Goal: Book appointment/travel/reservation

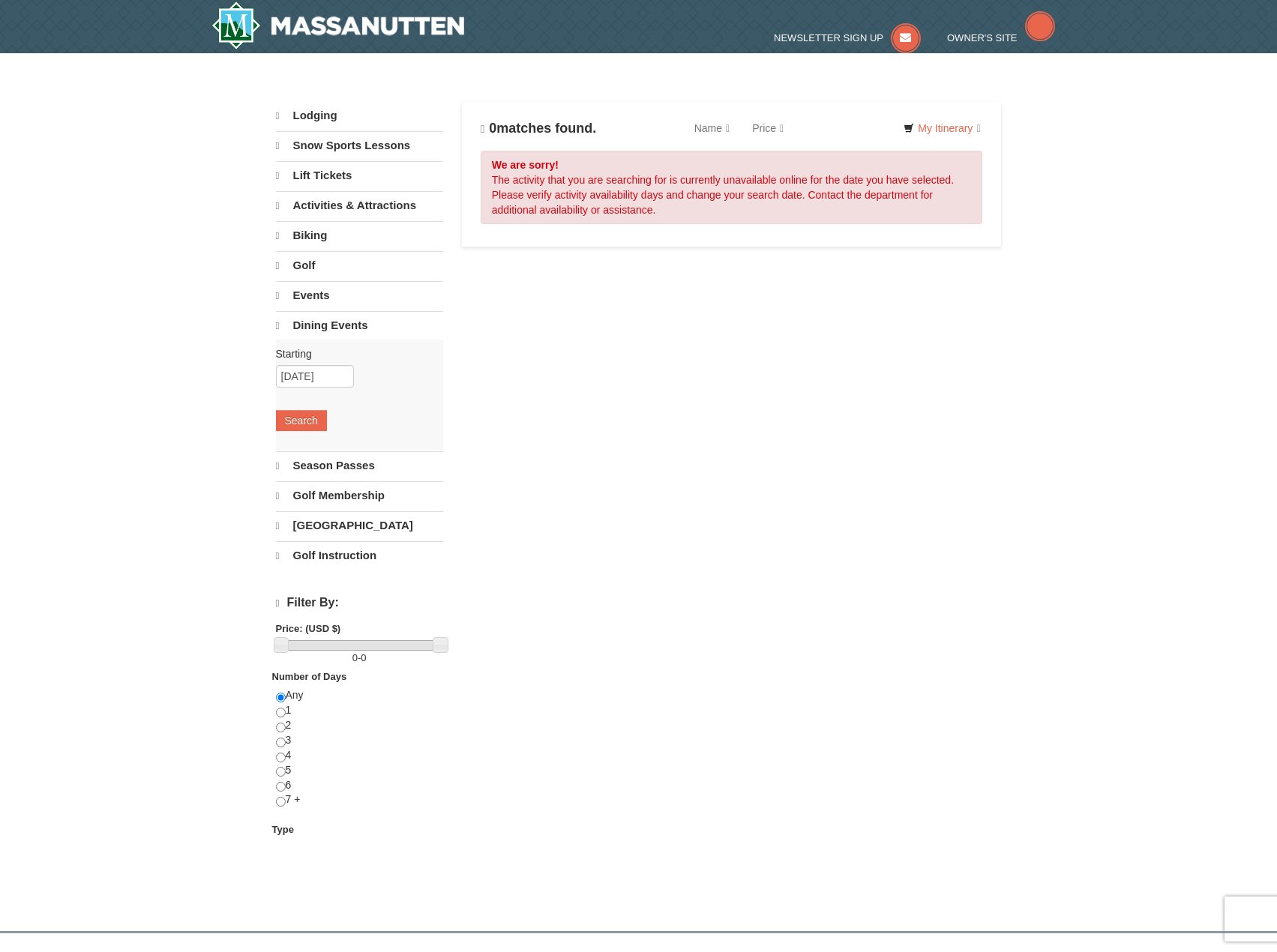
click at [783, 228] on div "Sort By Name Name (A to Z) Name (Z to A) Price Price (Low to High) Price (High …" at bounding box center [731, 176] width 502 height 126
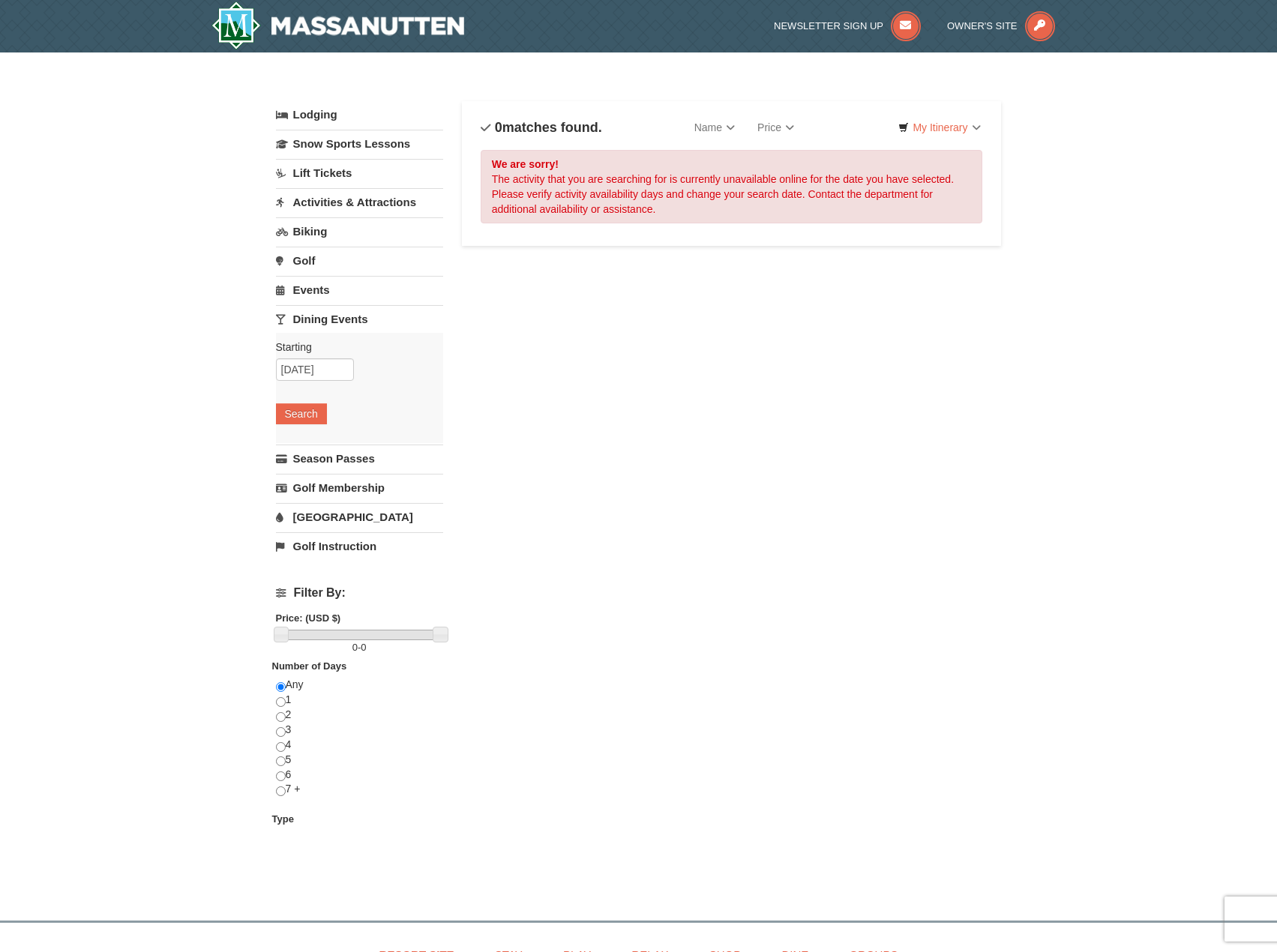
click at [769, 209] on div "We are sorry! The activity that you are searching for is currently unavailable …" at bounding box center [731, 186] width 502 height 73
click at [175, 162] on div "× Categories List Filter My Itinerary Questions? 1-540-289-9441 Lodging Arrival…" at bounding box center [638, 478] width 1277 height 853
click at [336, 460] on link "Season Passes" at bounding box center [359, 459] width 167 height 28
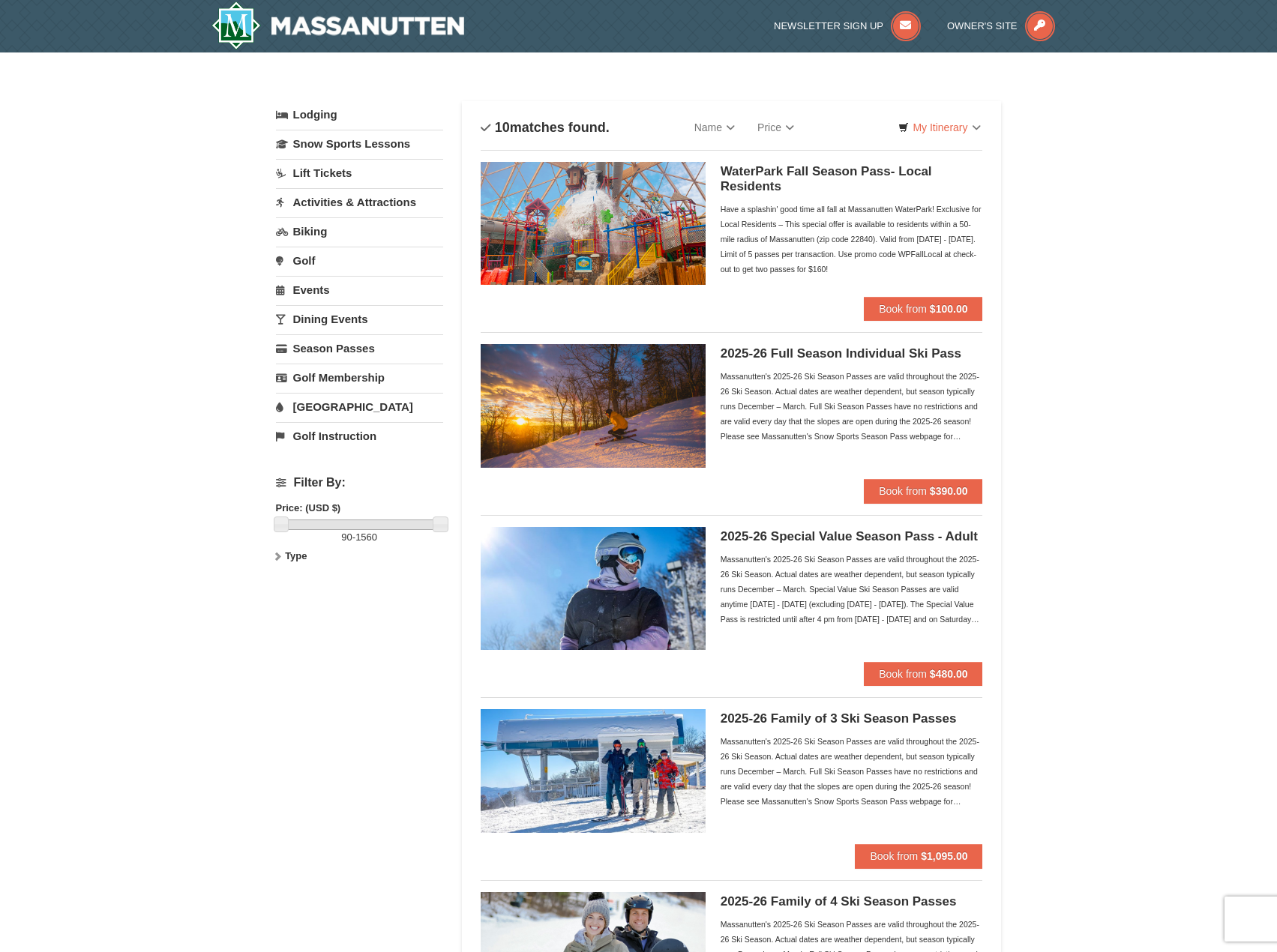
click at [348, 321] on link "Dining Events" at bounding box center [359, 319] width 167 height 28
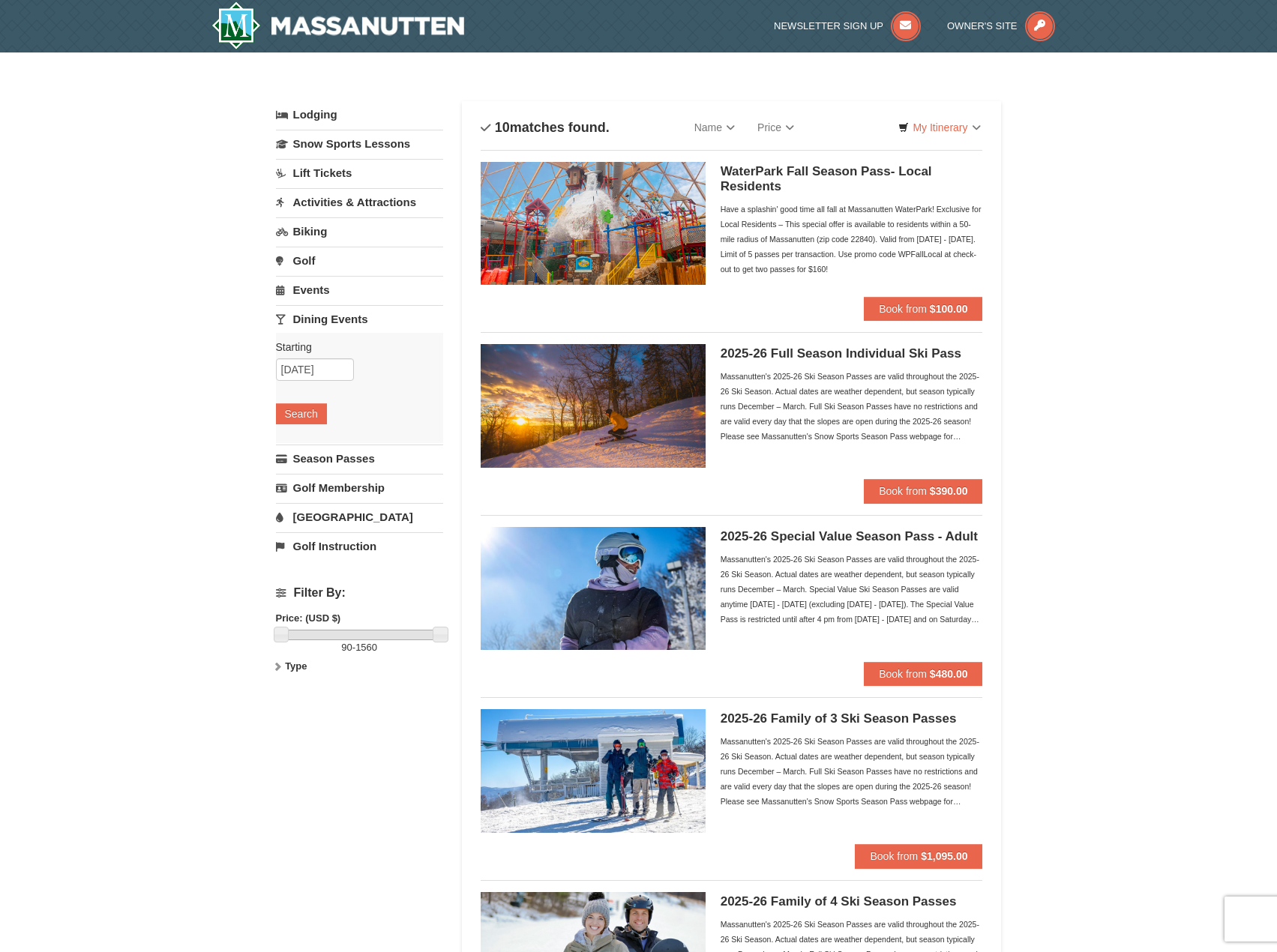
click at [309, 425] on div "Starting Please format dates MM/DD/YYYY Please format dates MM/DD/YYYY 09/11/20…" at bounding box center [359, 388] width 167 height 110
click at [306, 416] on button "Search" at bounding box center [301, 414] width 51 height 21
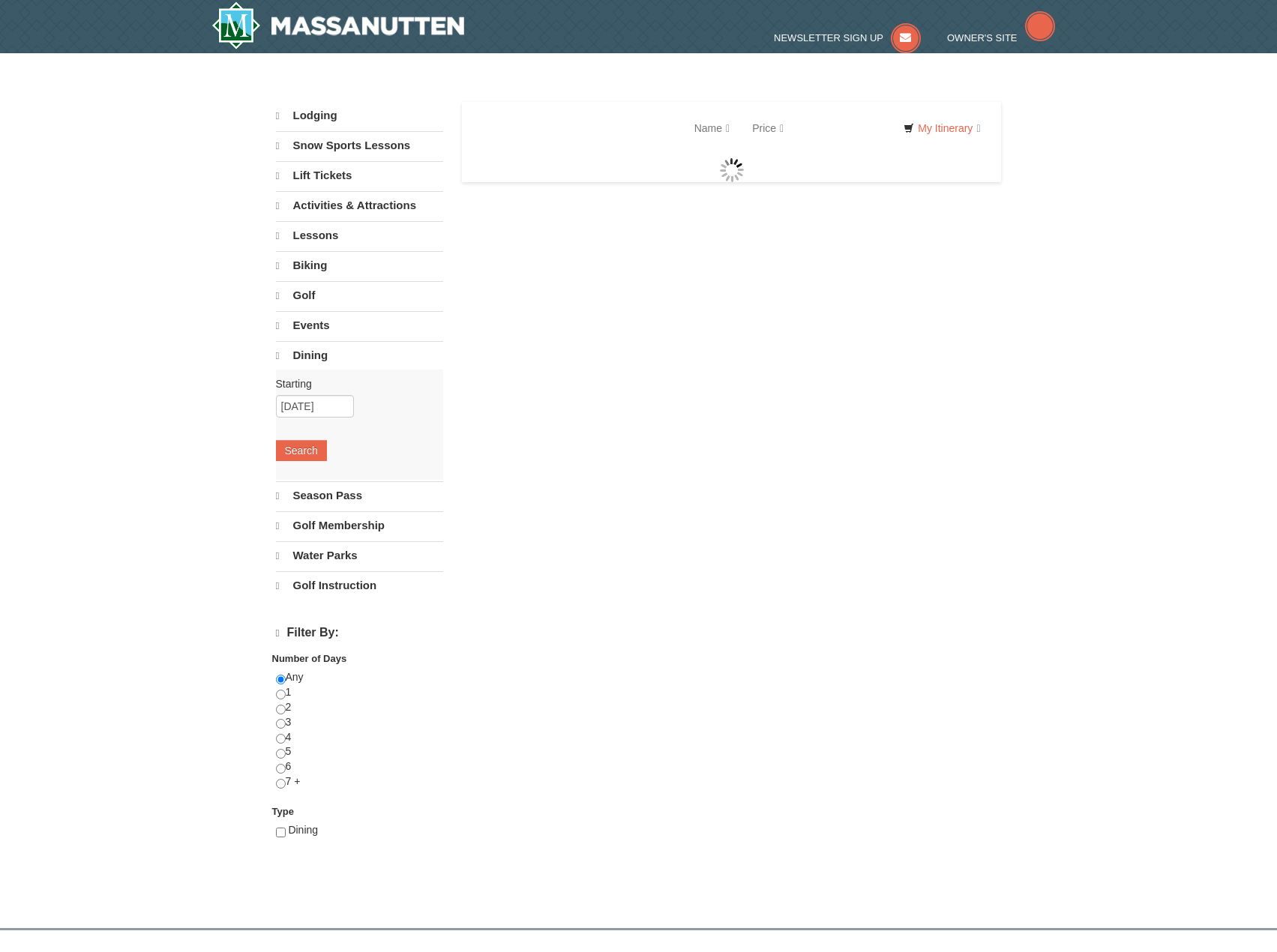
select select "9"
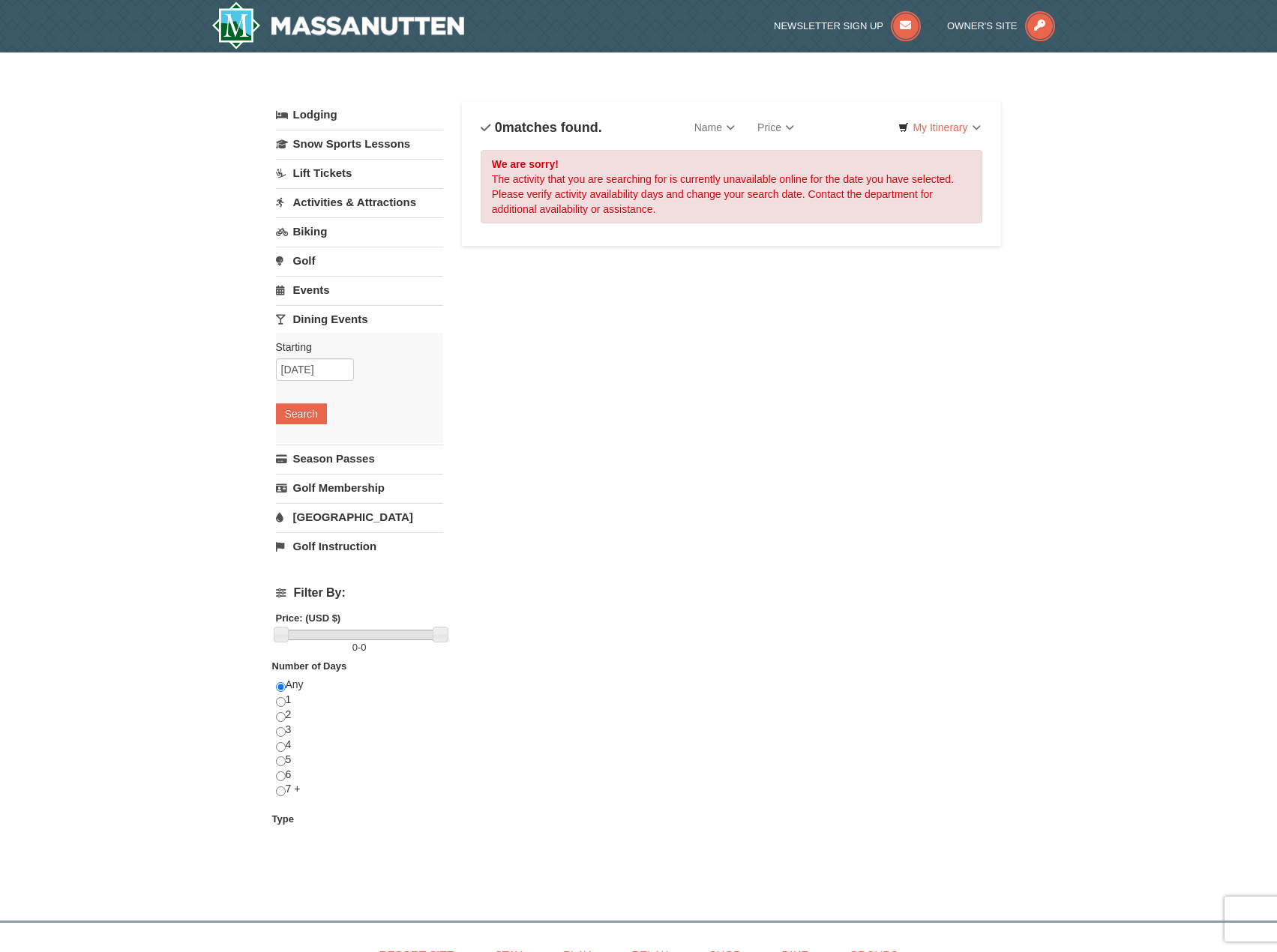
click at [603, 263] on div "Lodging Arrival Please format dates MM/DD/YYYY Please format dates MM/DD/YYYY 0…" at bounding box center [638, 487] width 726 height 771
click at [1074, 317] on div "× Categories List Filter My Itinerary Questions? 1-540-289-9441 Lodging Arrival…" at bounding box center [638, 478] width 1277 height 853
click at [338, 369] on input "09/11/2025" at bounding box center [314, 369] width 78 height 23
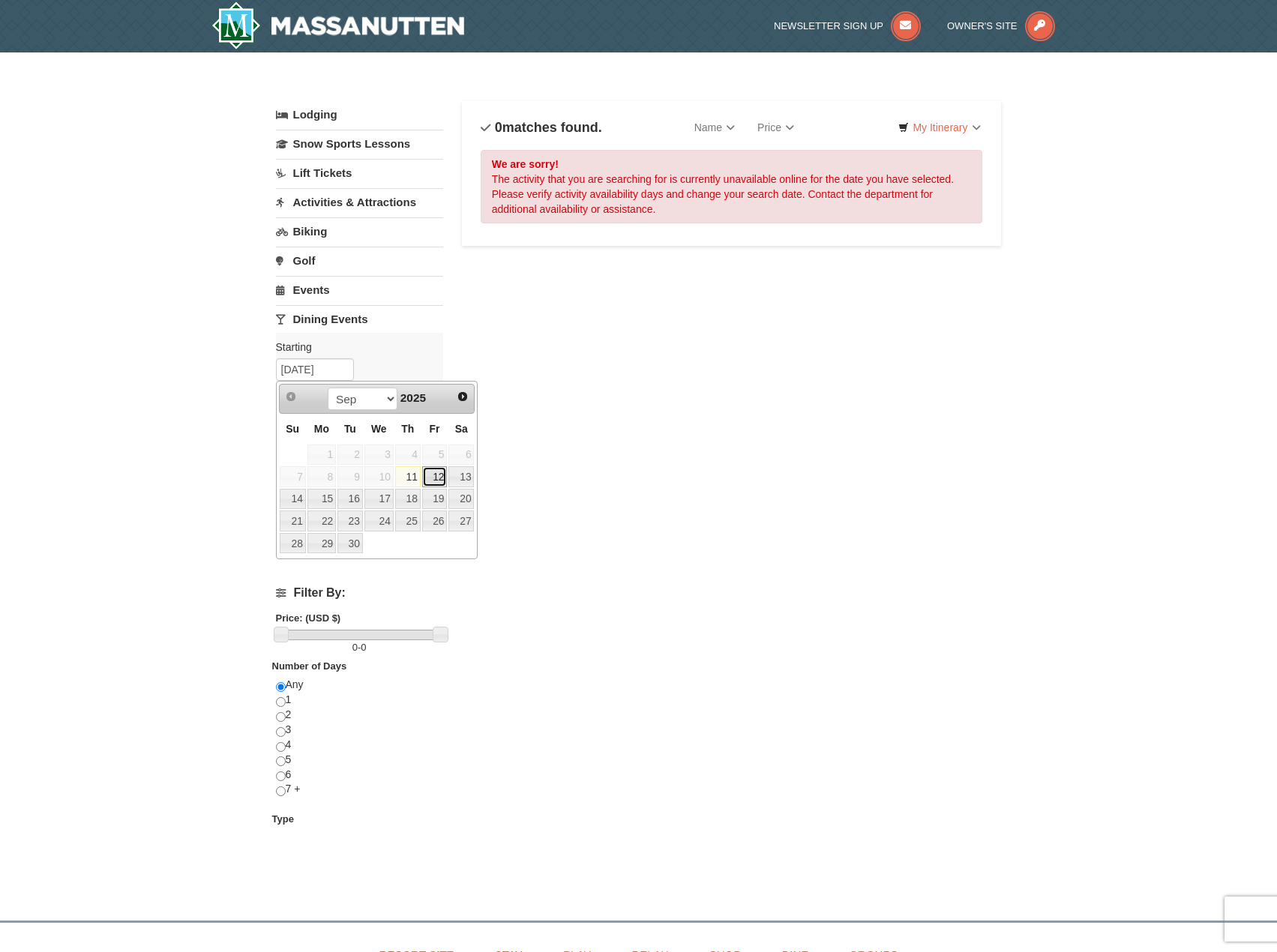
click at [434, 471] on link "12" at bounding box center [435, 477] width 26 height 21
type input "09/12/2025"
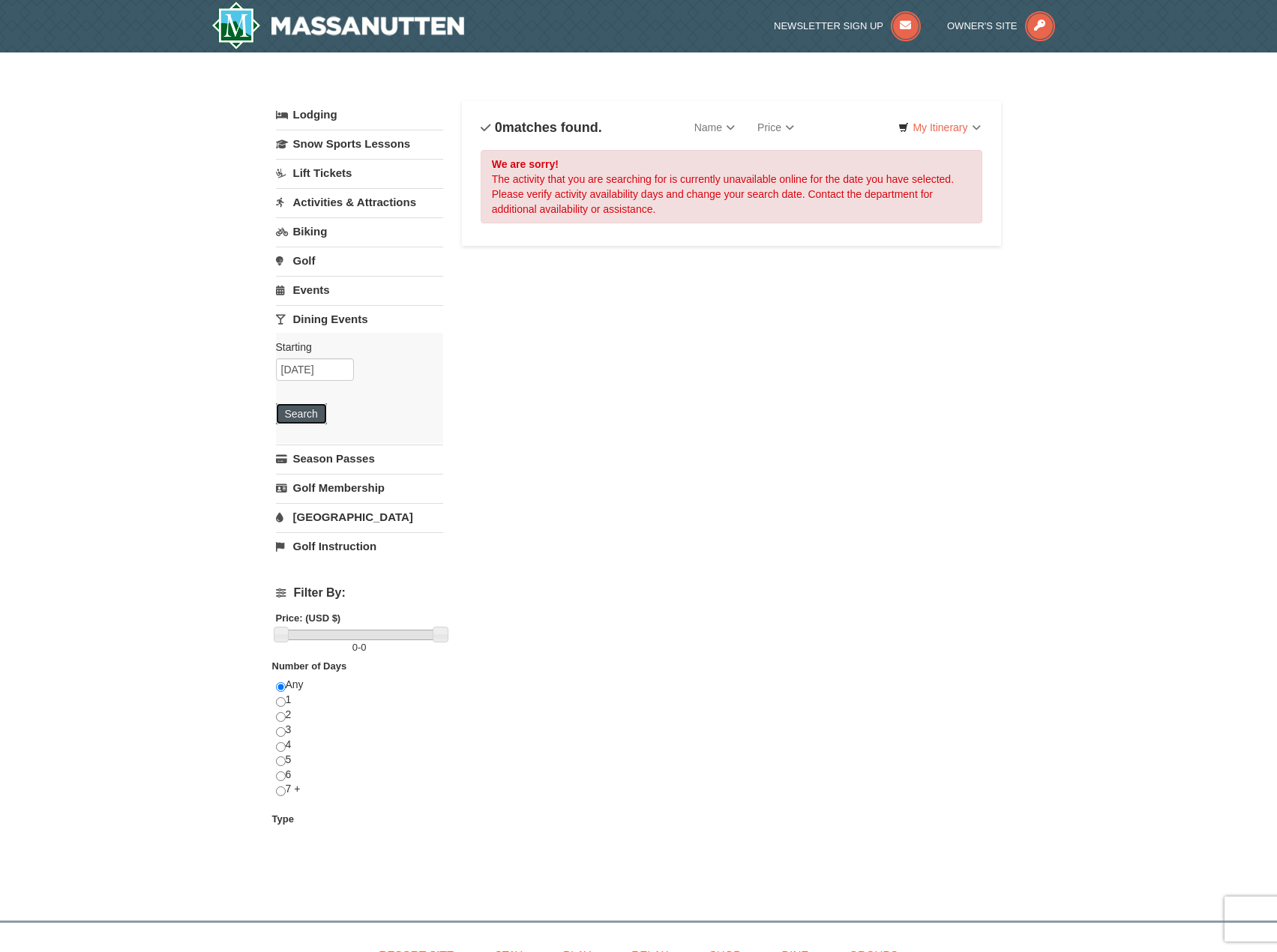
click at [297, 424] on button "Search" at bounding box center [301, 414] width 51 height 21
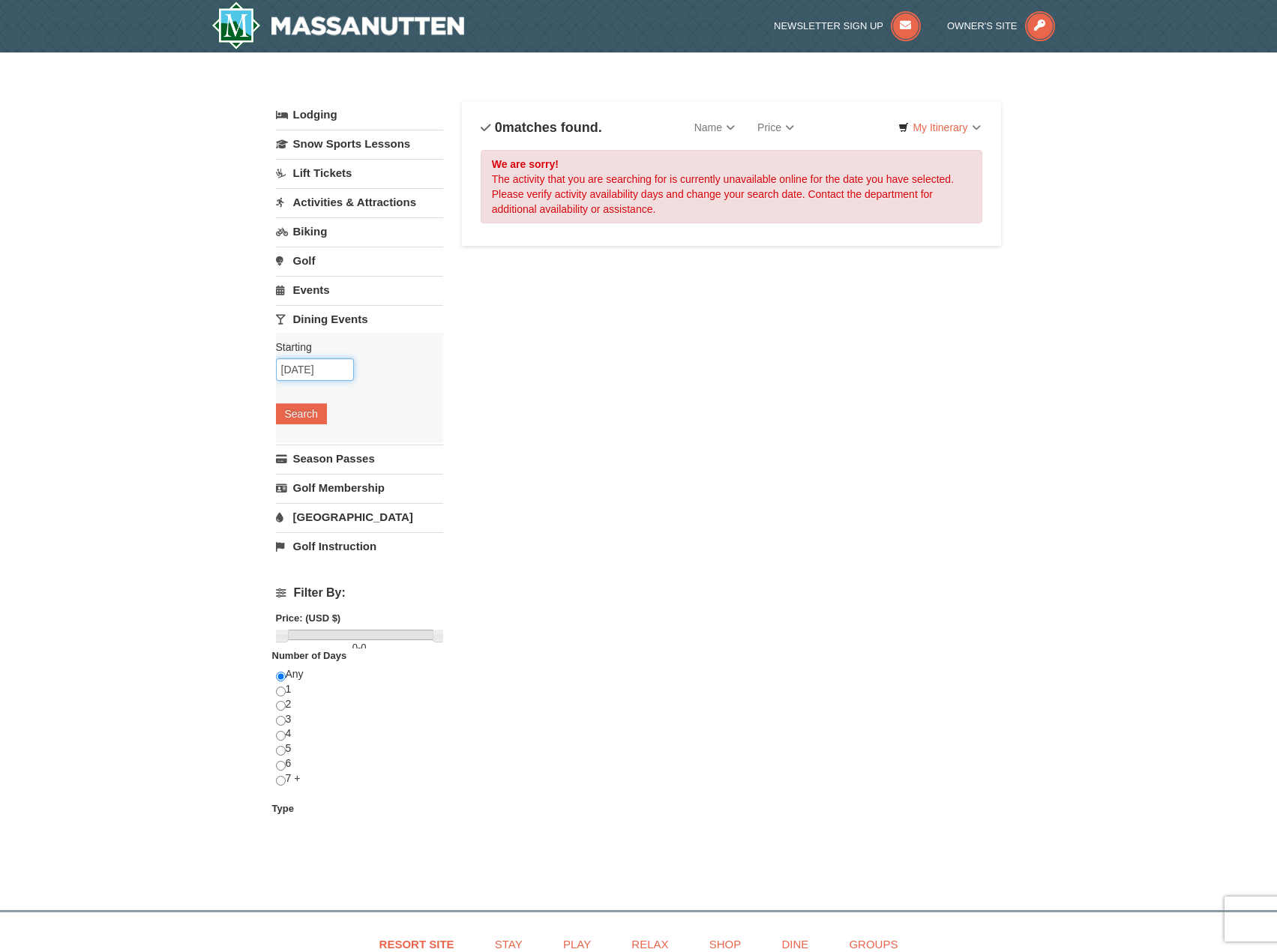
click at [345, 374] on input "09/12/2025" at bounding box center [314, 369] width 78 height 23
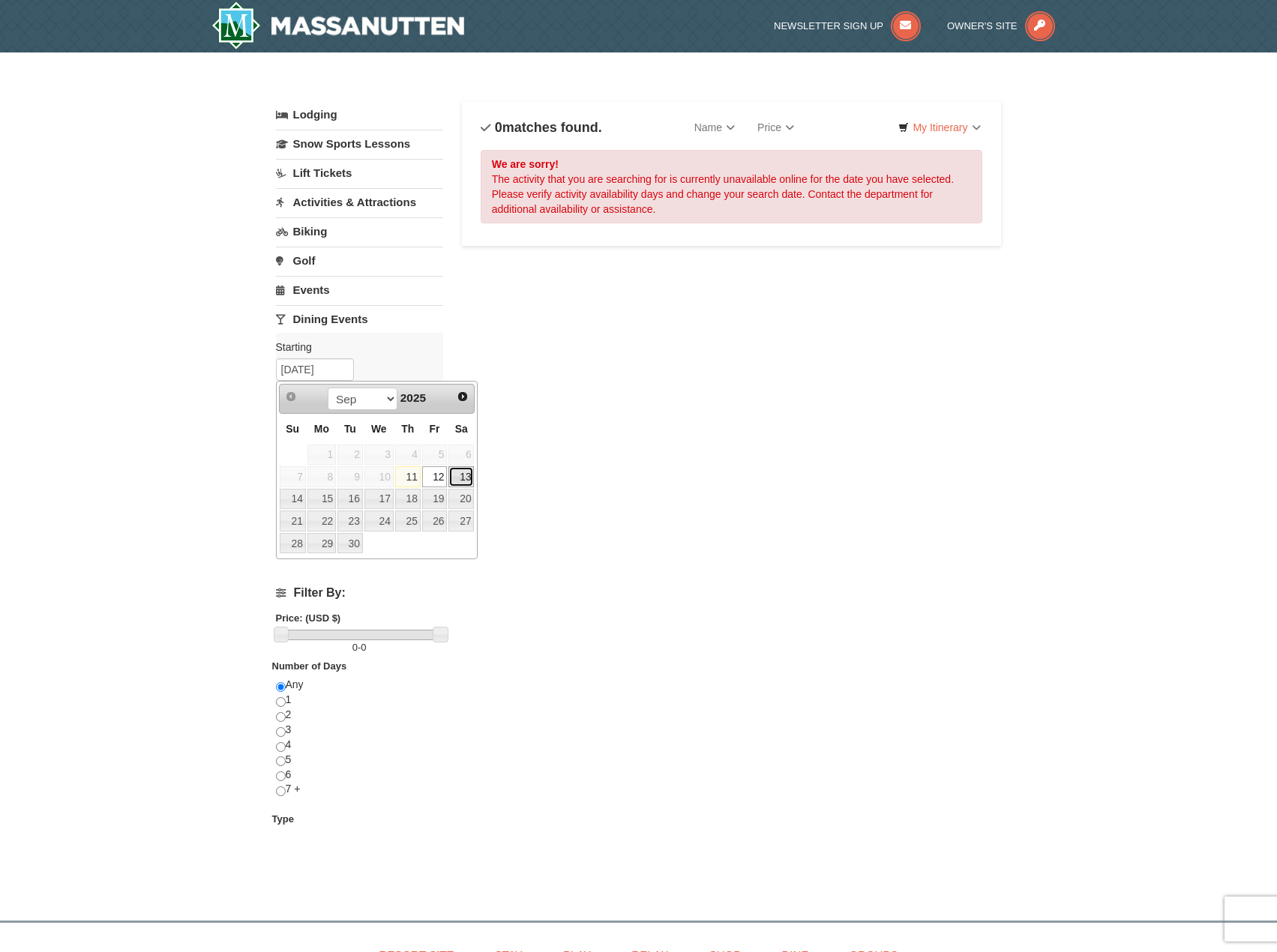
click at [453, 476] on link "13" at bounding box center [461, 477] width 26 height 21
type input "[DATE]"
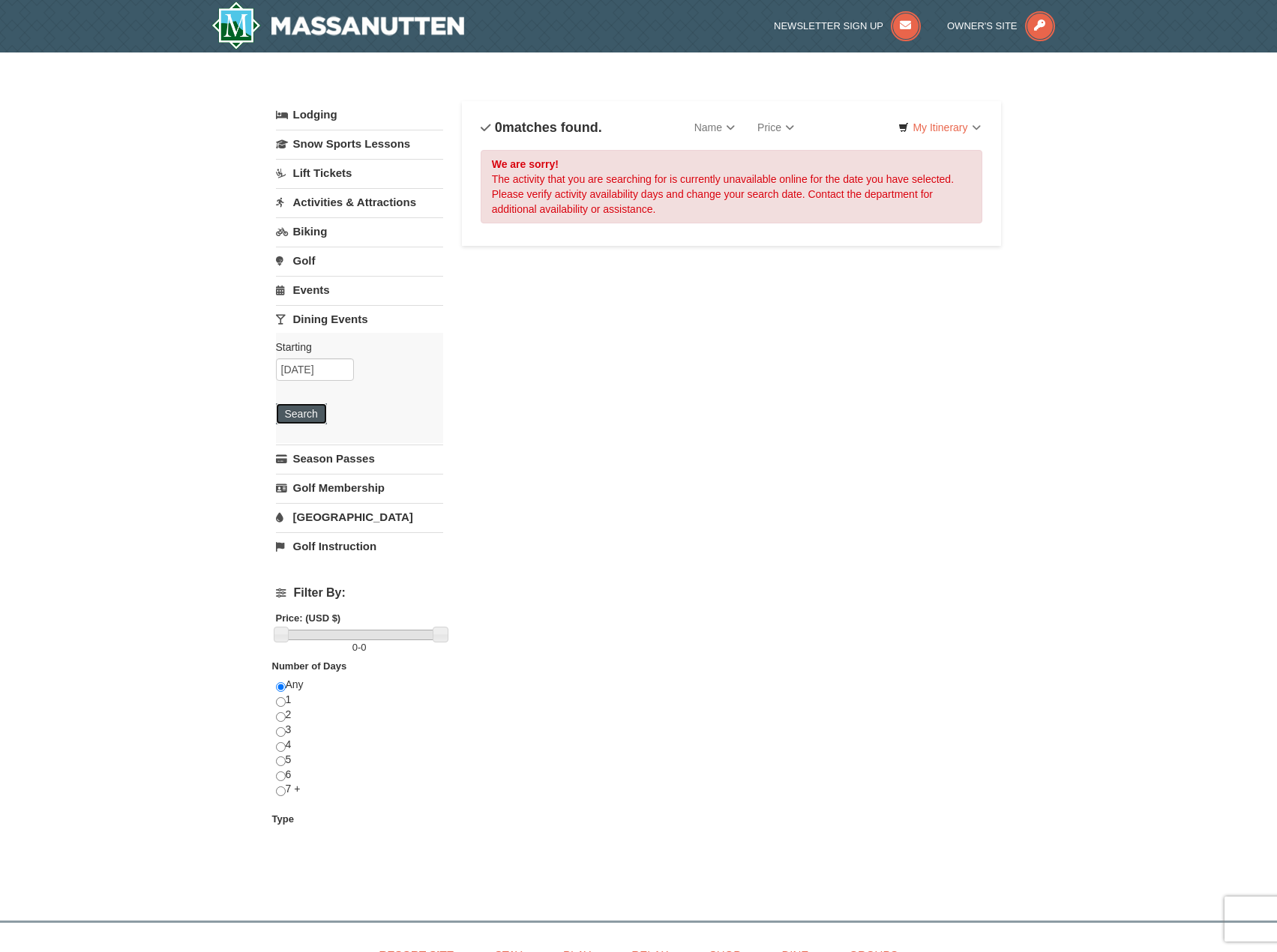
click at [305, 411] on button "Search" at bounding box center [301, 414] width 51 height 21
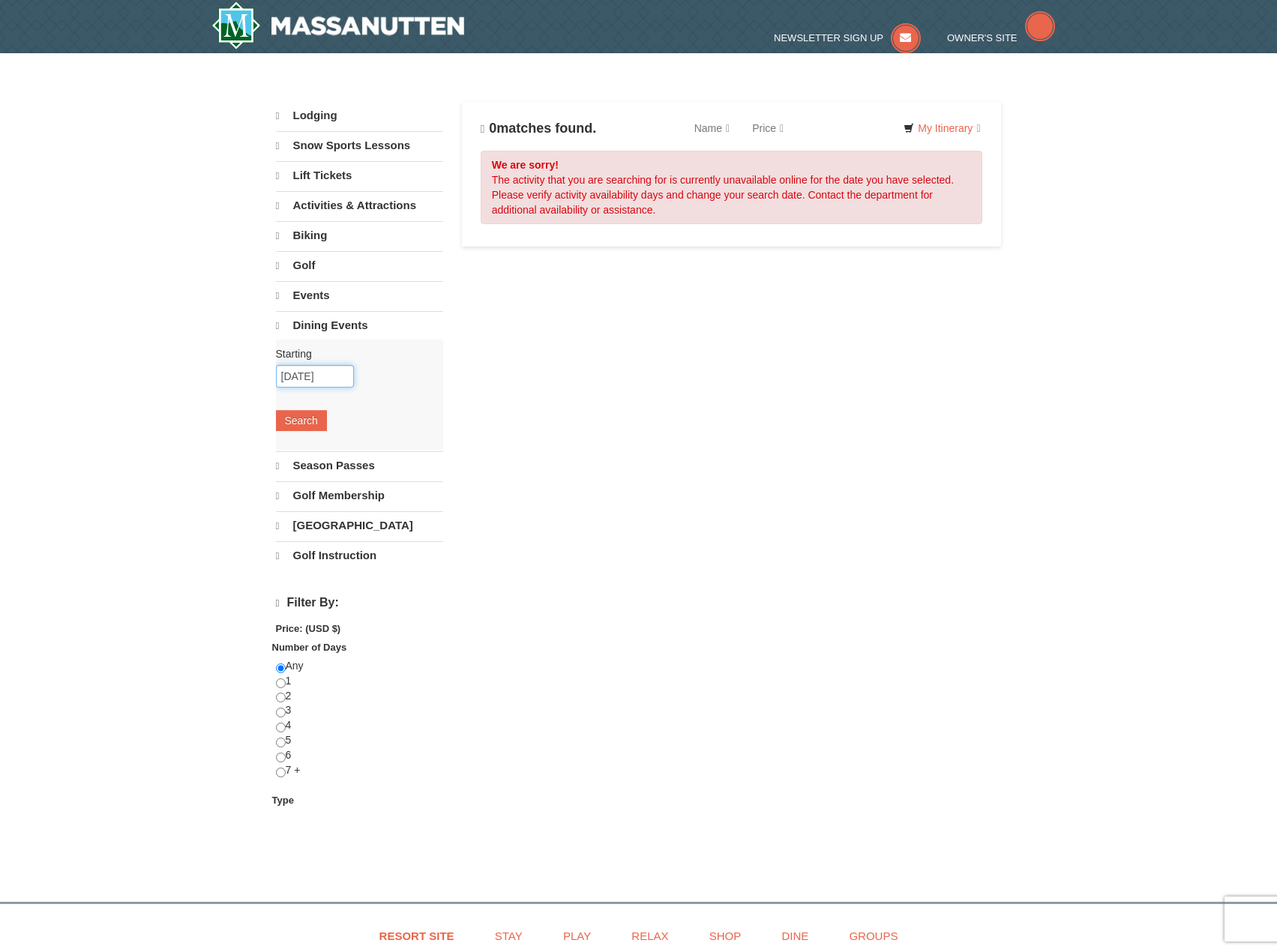
click at [342, 382] on input "[DATE]" at bounding box center [314, 376] width 78 height 23
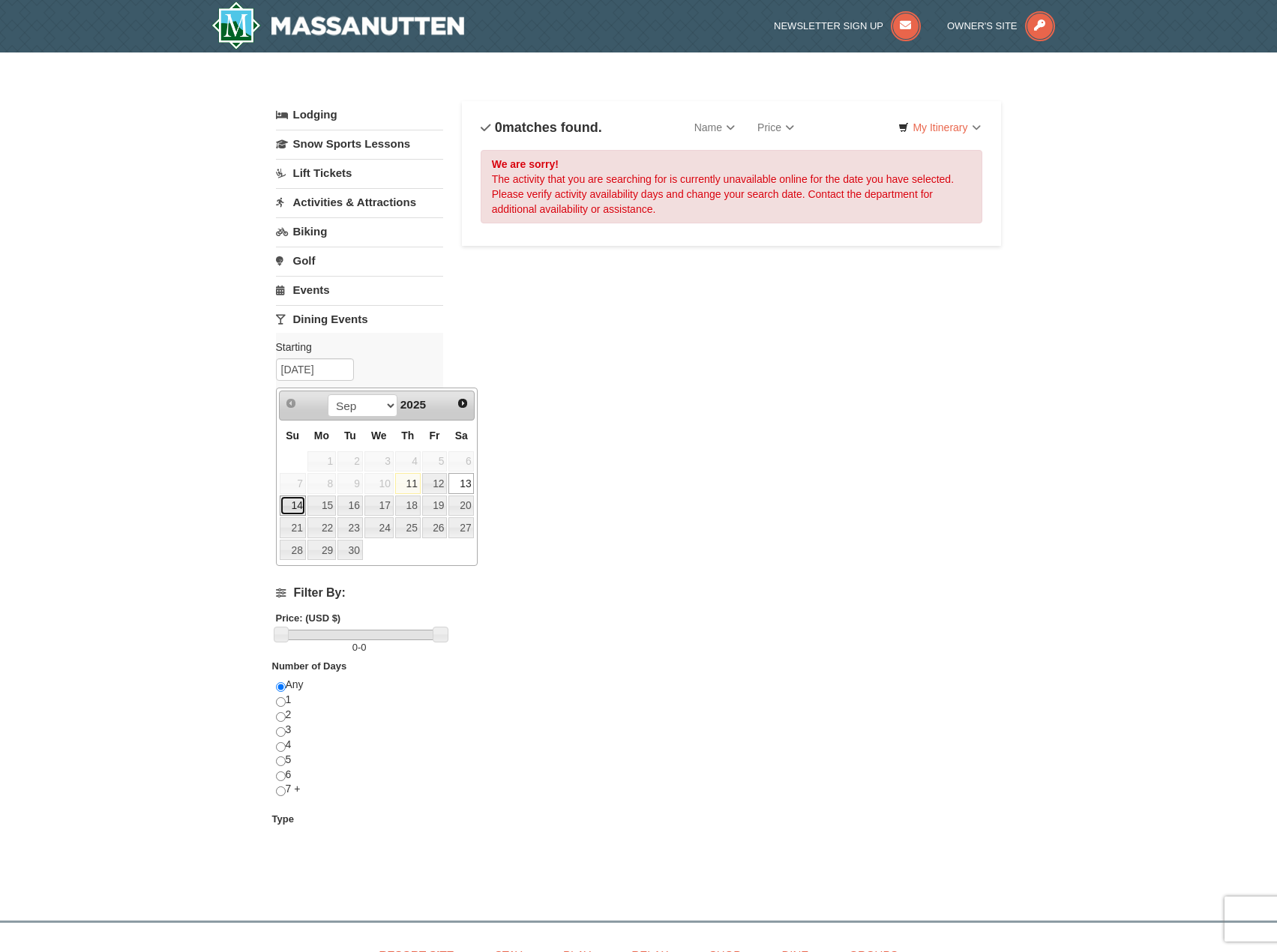
click at [290, 503] on link "14" at bounding box center [292, 506] width 26 height 21
type input "09/14/2025"
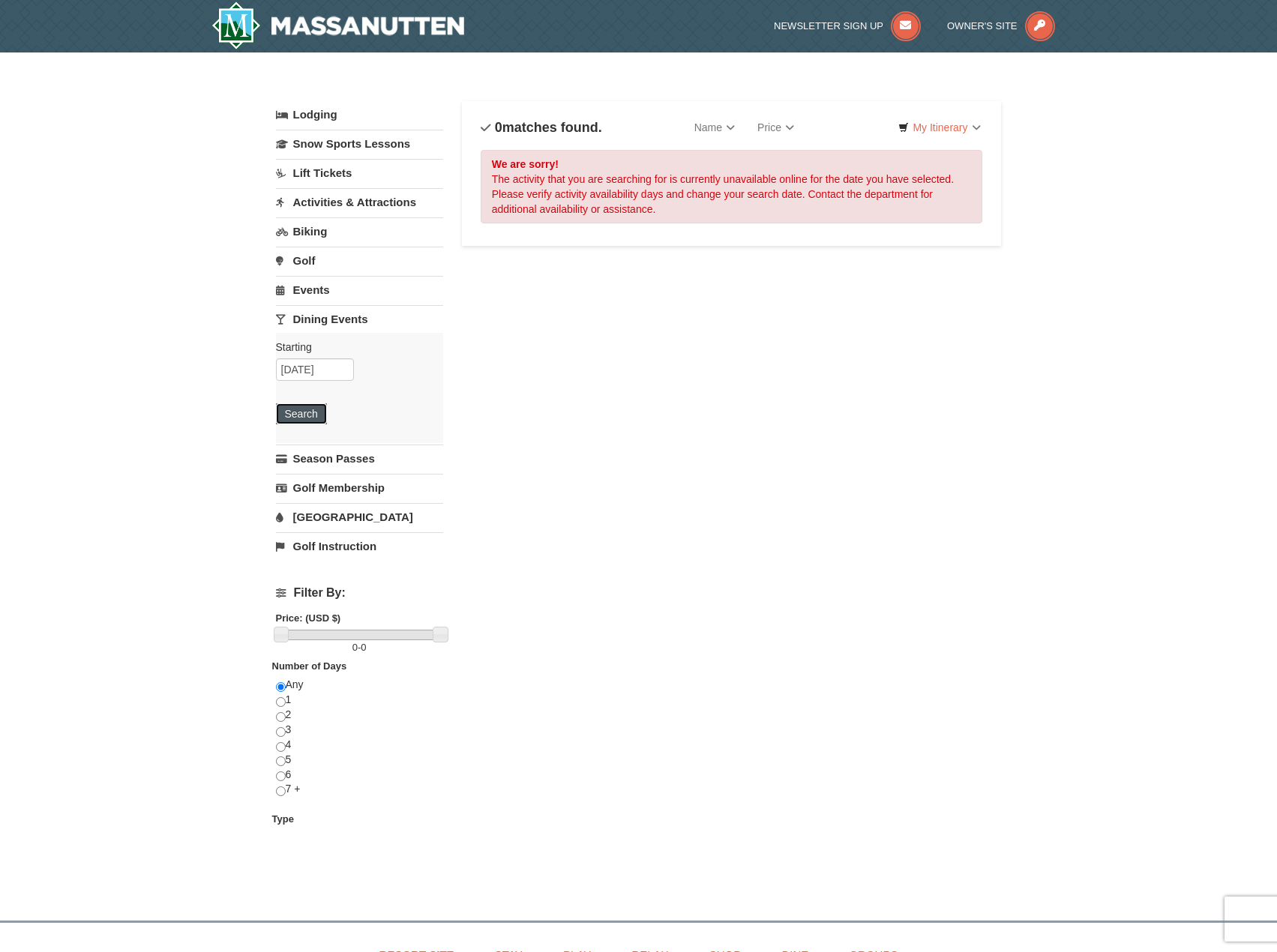
click at [311, 412] on button "Search" at bounding box center [301, 414] width 51 height 21
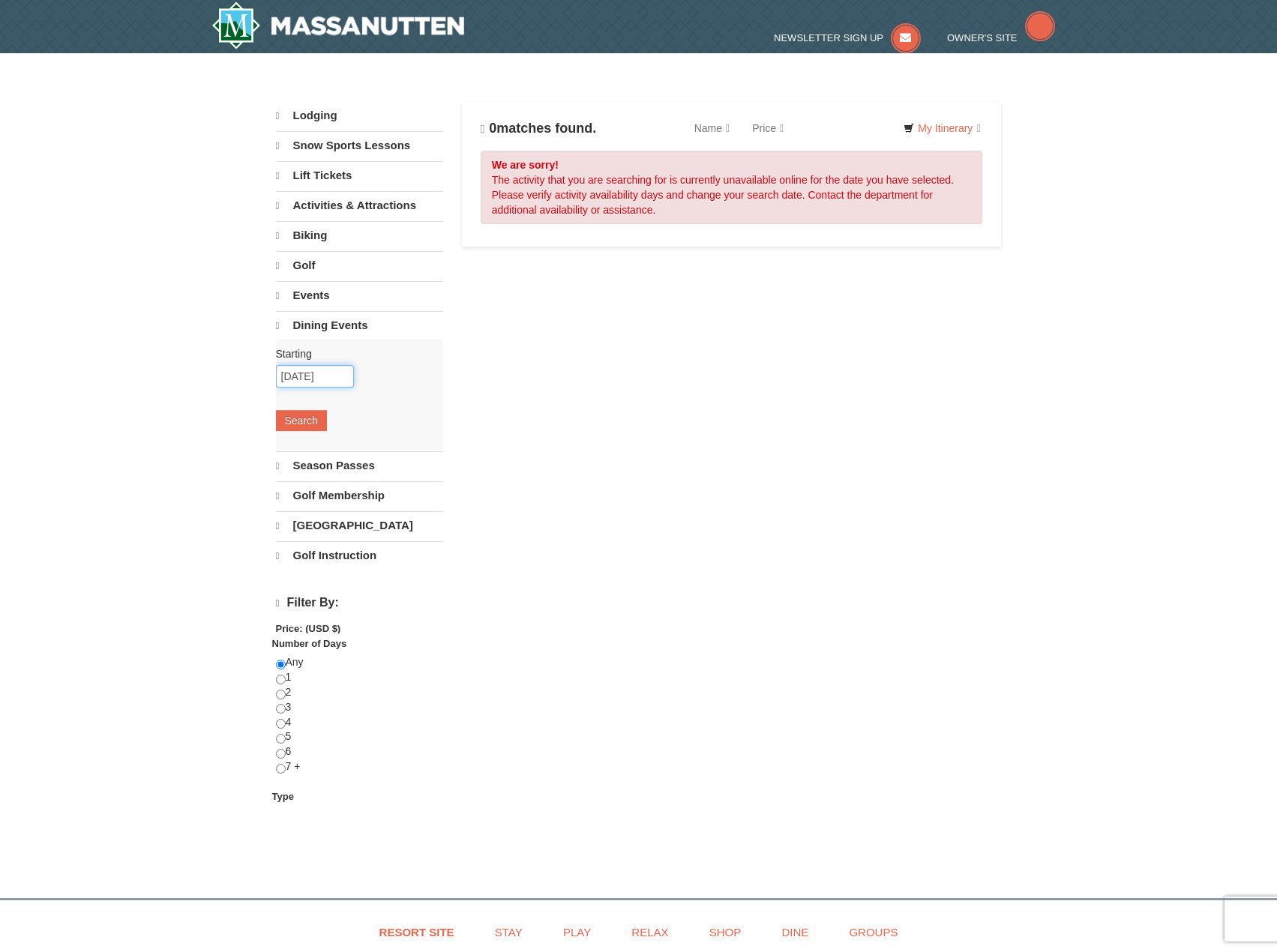
click at [339, 377] on input "09/14/2025" at bounding box center [314, 376] width 78 height 23
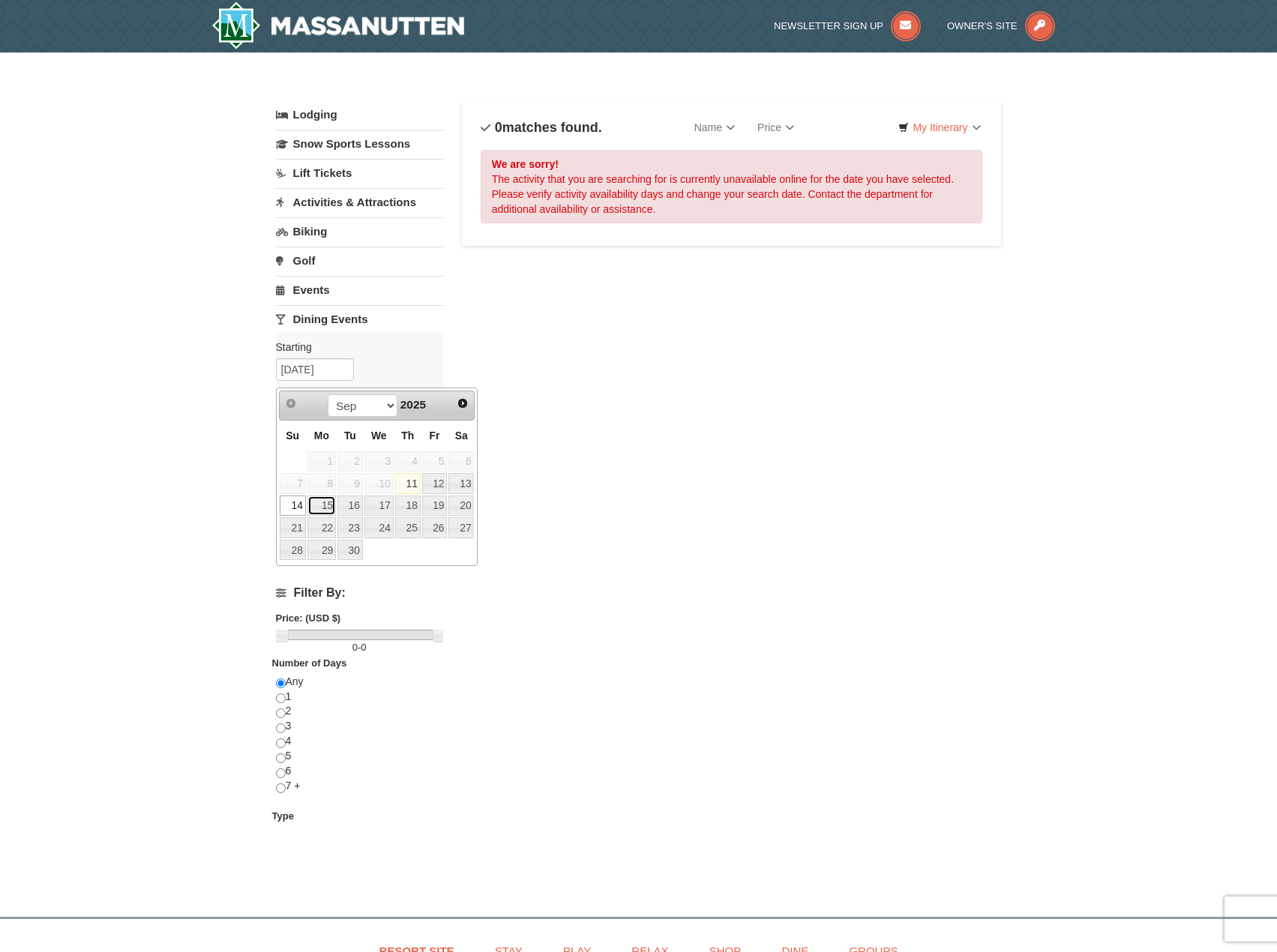
click at [325, 502] on link "15" at bounding box center [322, 506] width 29 height 21
type input "[DATE]"
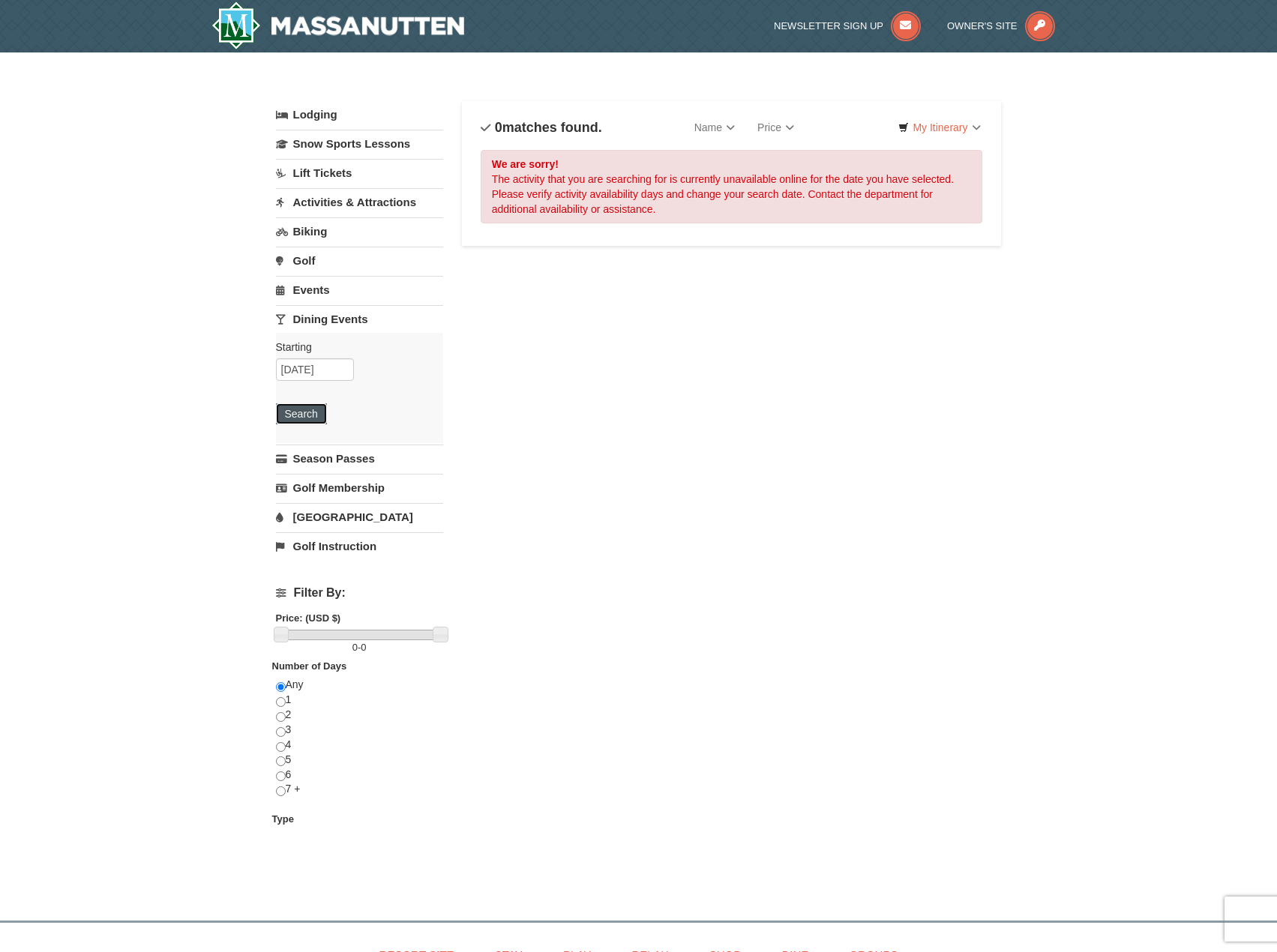
click at [319, 415] on button "Search" at bounding box center [301, 414] width 51 height 21
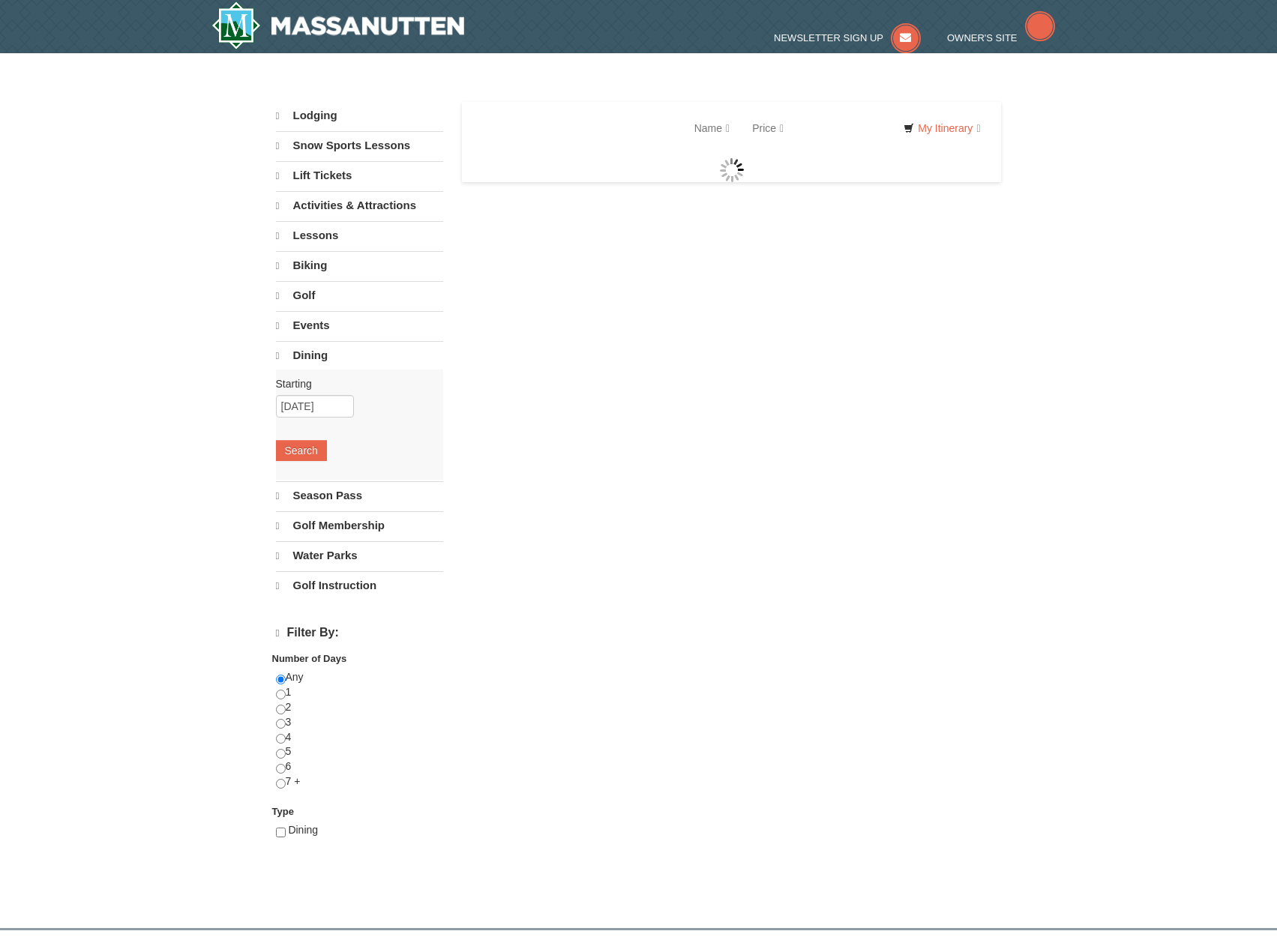
select select "9"
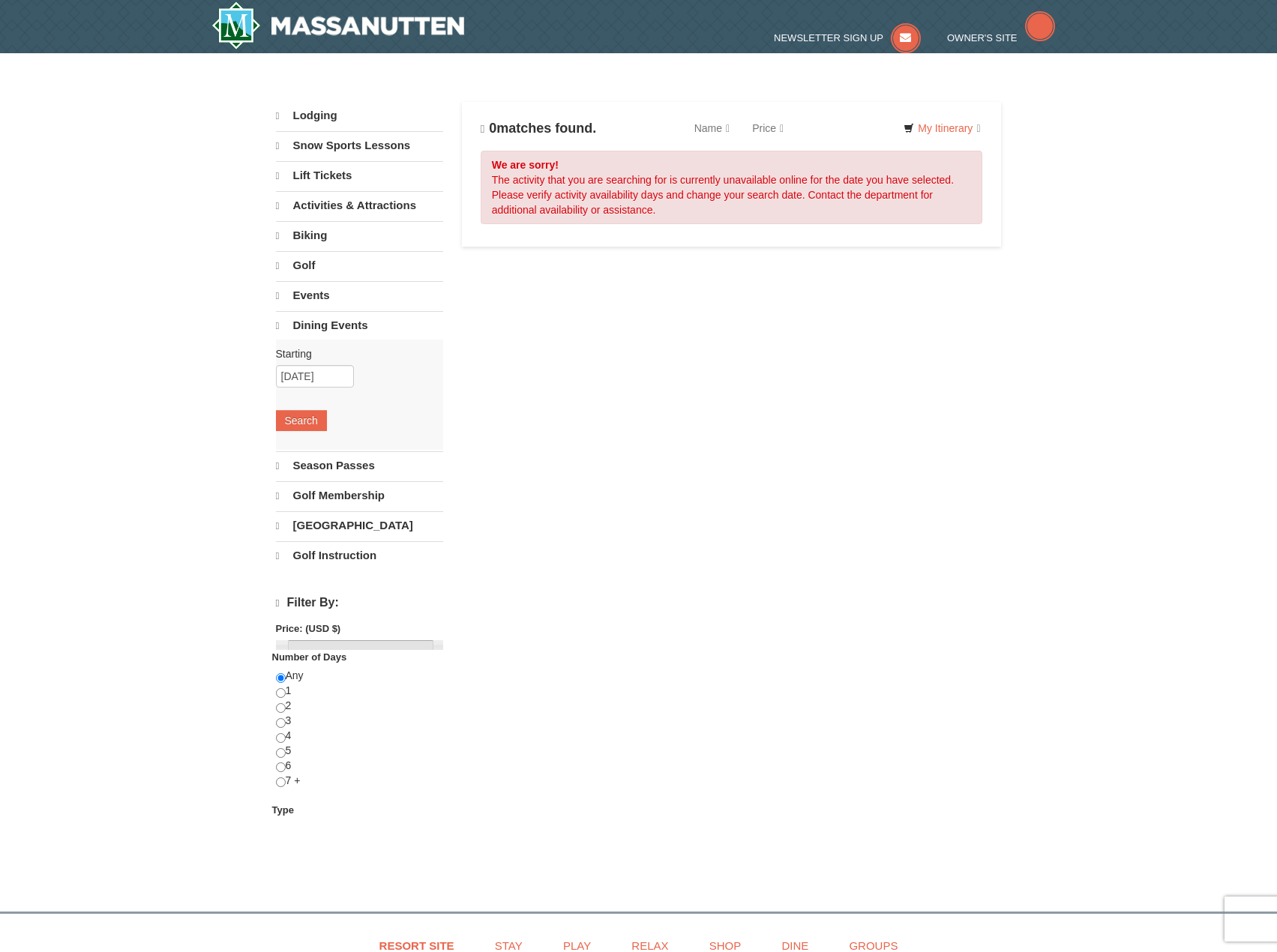
click at [301, 385] on div "Starting Please format dates MM/DD/YYYY Please format dates MM/DD/YYYY [DATE] S…" at bounding box center [359, 395] width 167 height 110
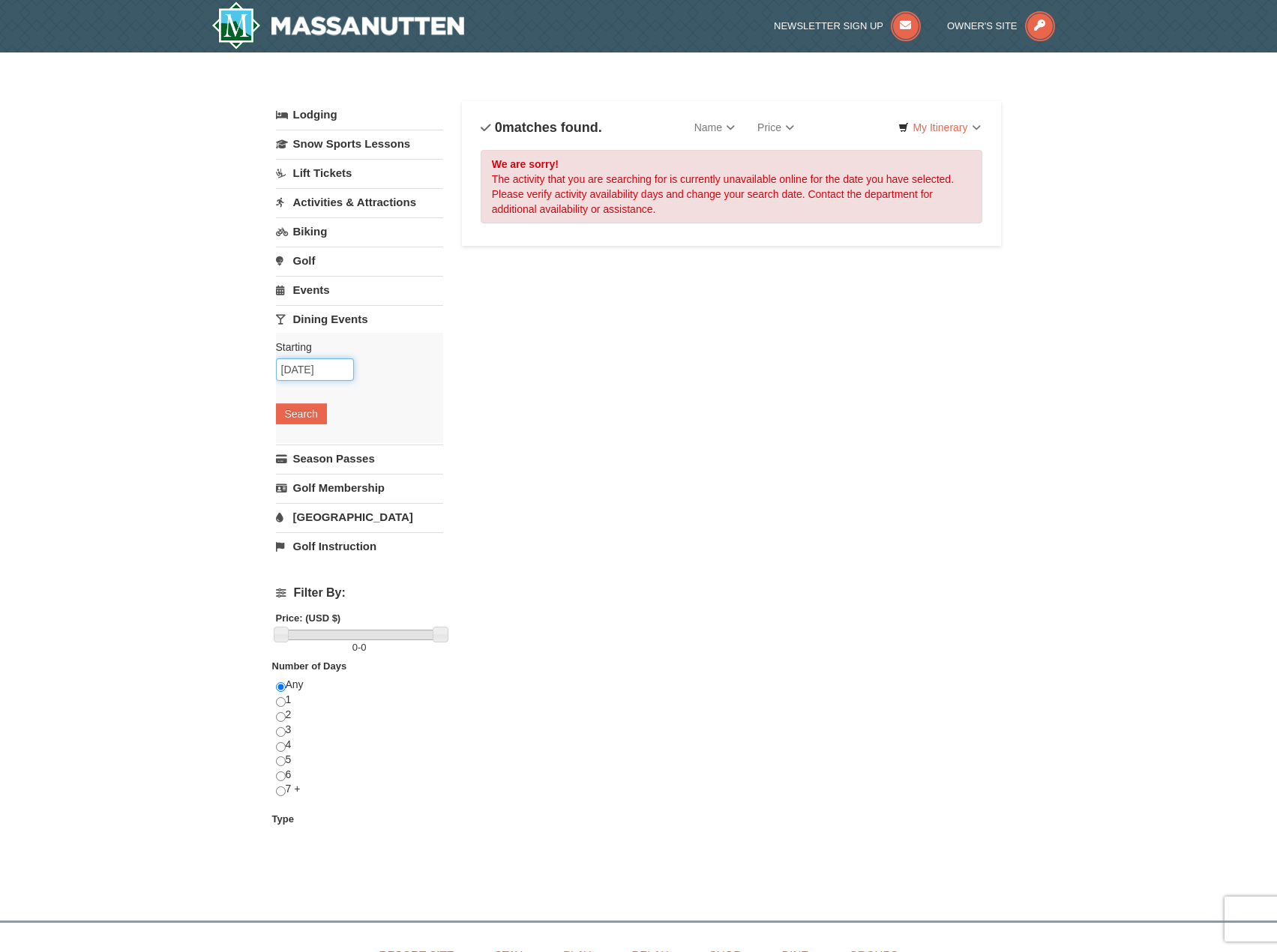
click at [300, 376] on input "[DATE]" at bounding box center [314, 369] width 78 height 23
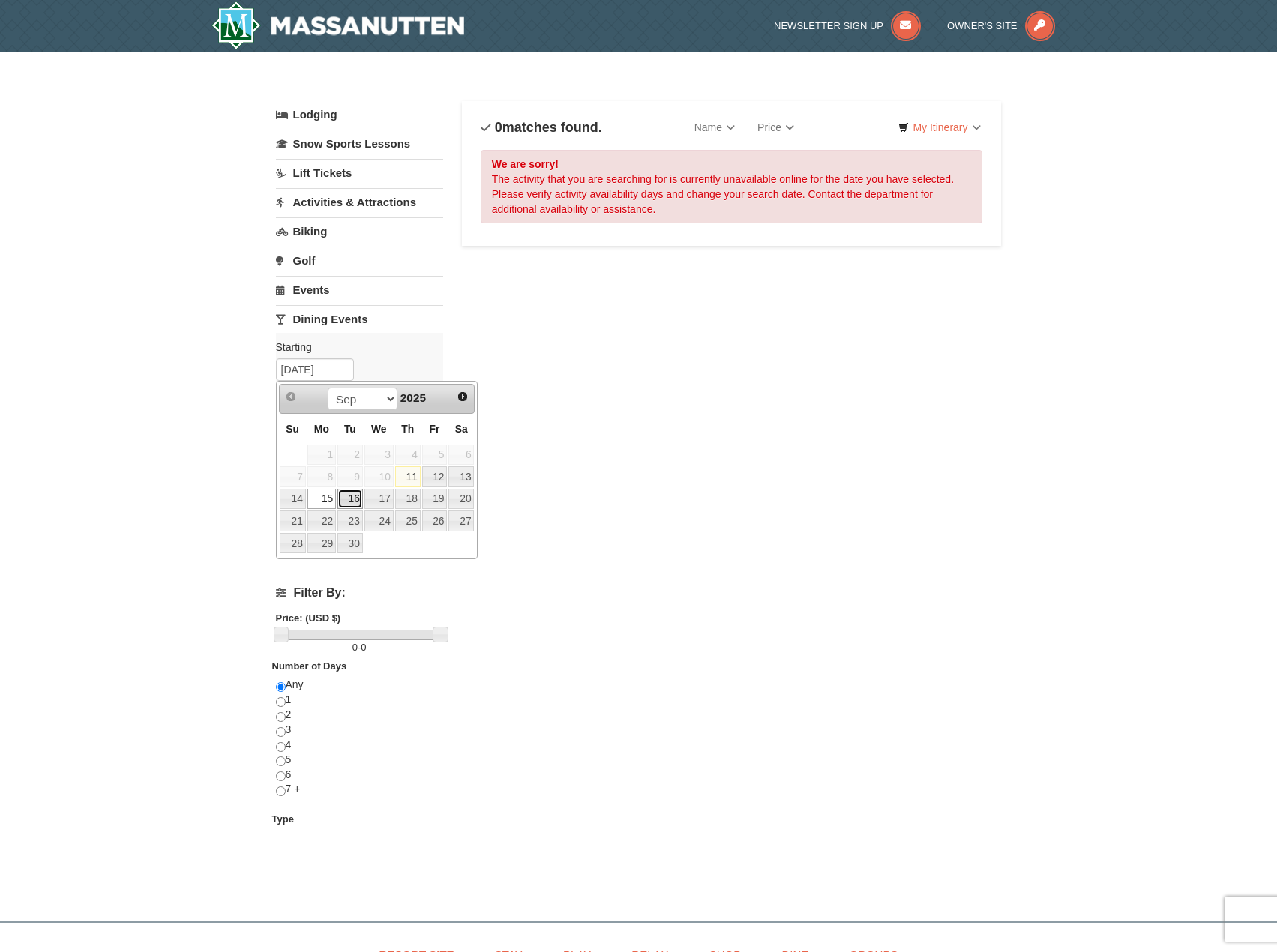
click at [354, 495] on link "16" at bounding box center [351, 499] width 26 height 21
type input "09/16/2025"
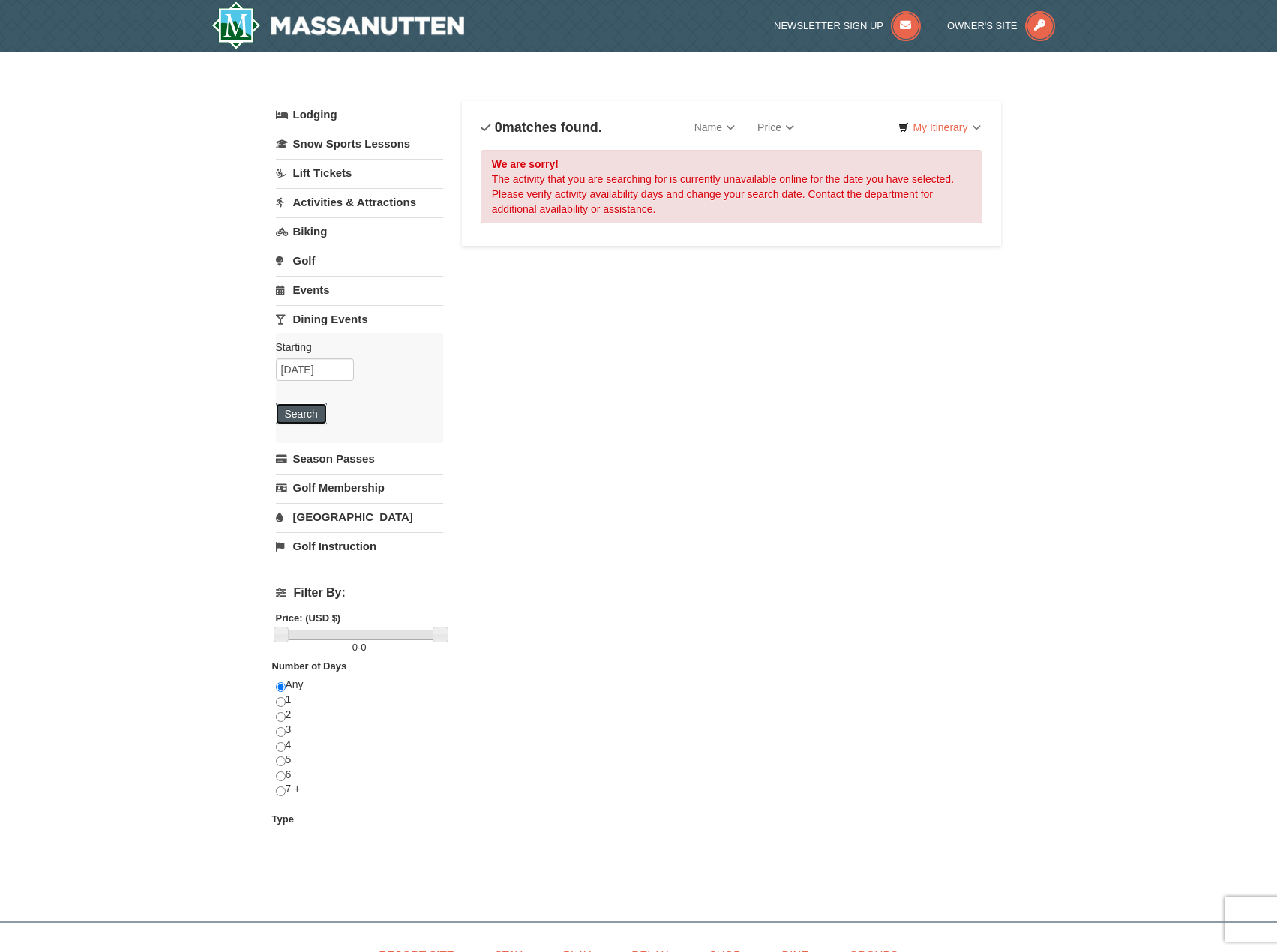
click at [307, 416] on button "Search" at bounding box center [301, 414] width 51 height 21
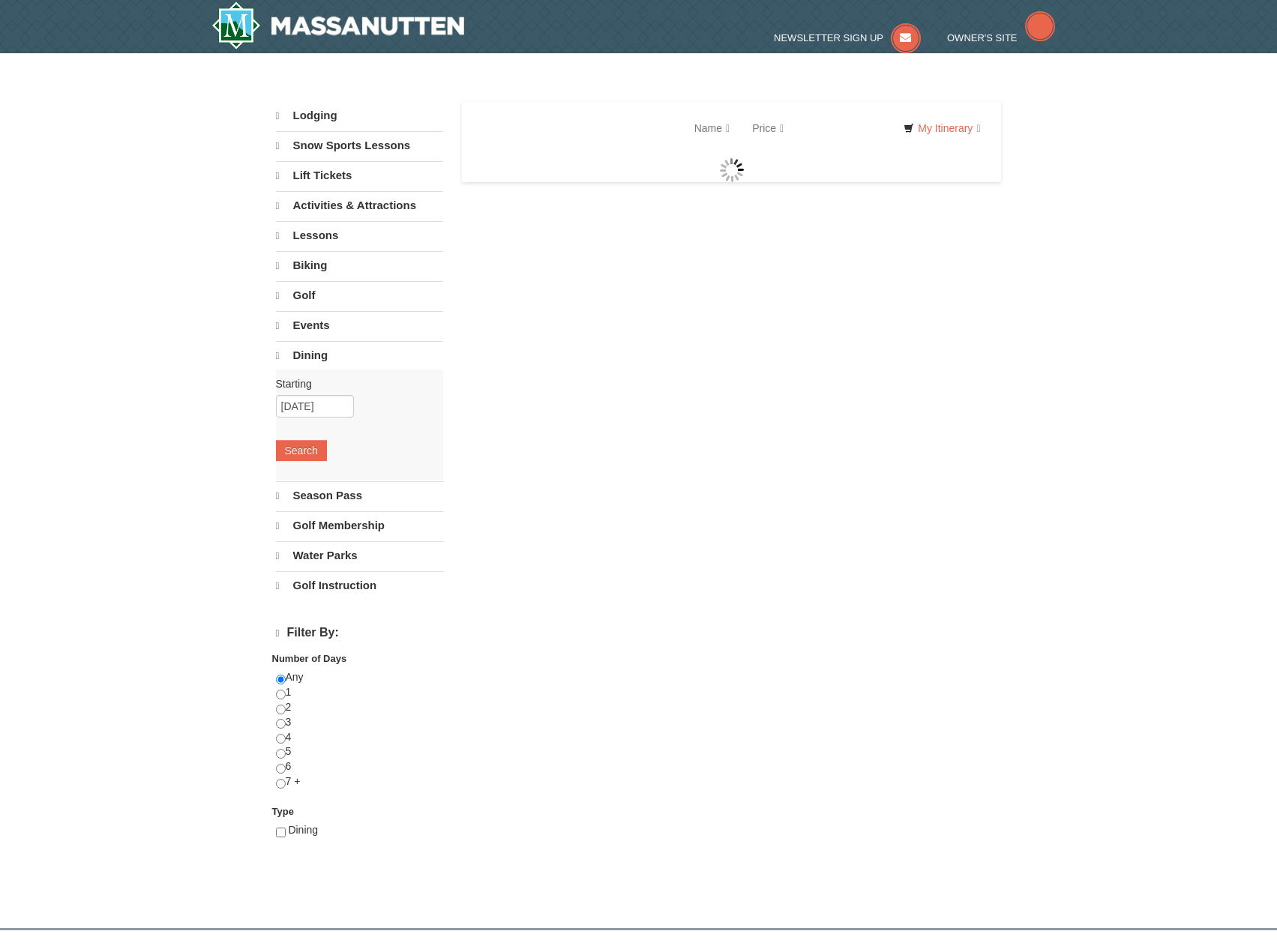
select select "9"
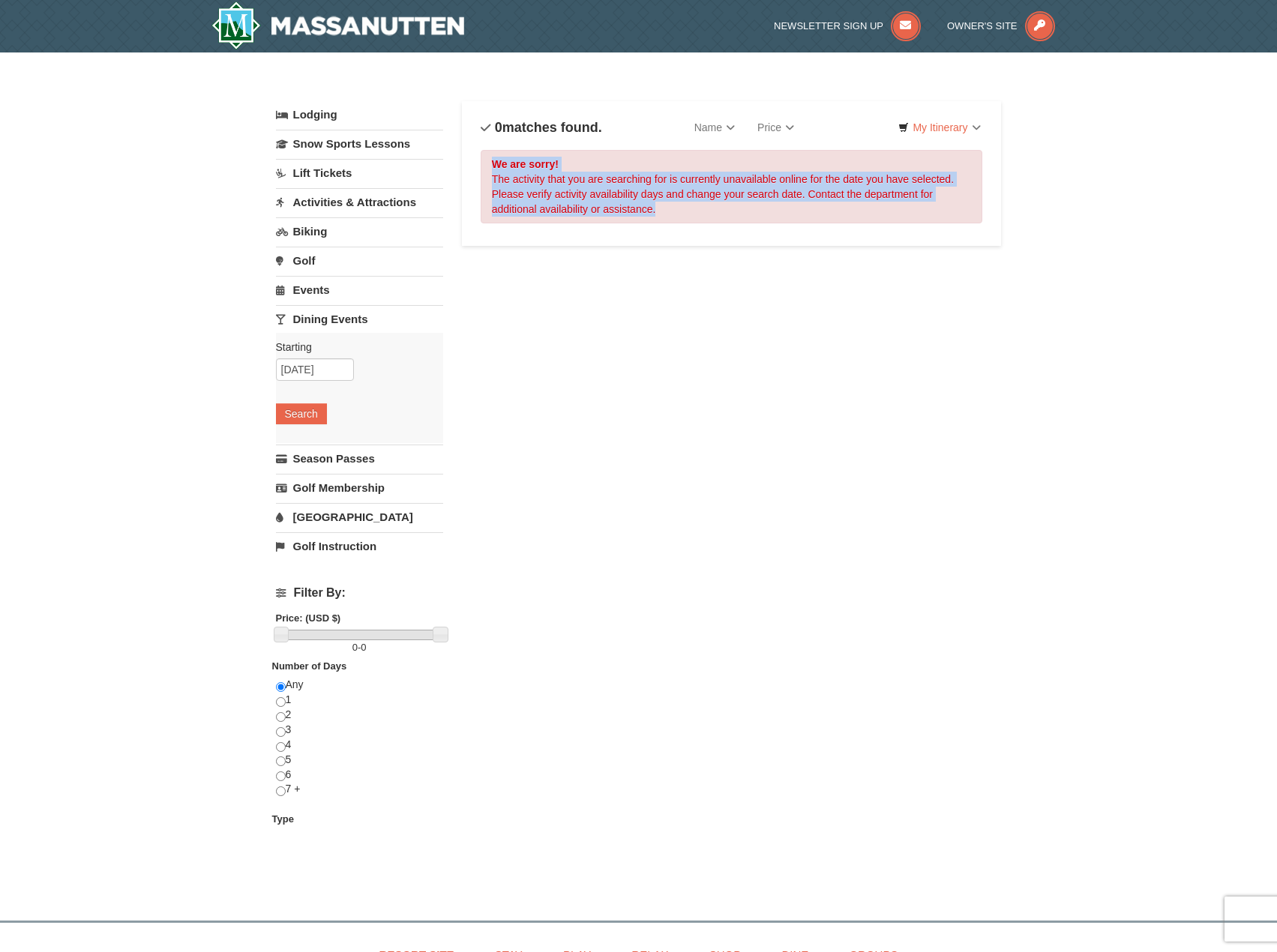
drag, startPoint x: 767, startPoint y: 166, endPoint x: 778, endPoint y: 207, distance: 42.4
click at [778, 207] on div "We are sorry! The activity that you are searching for is currently unavailable …" at bounding box center [731, 186] width 502 height 73
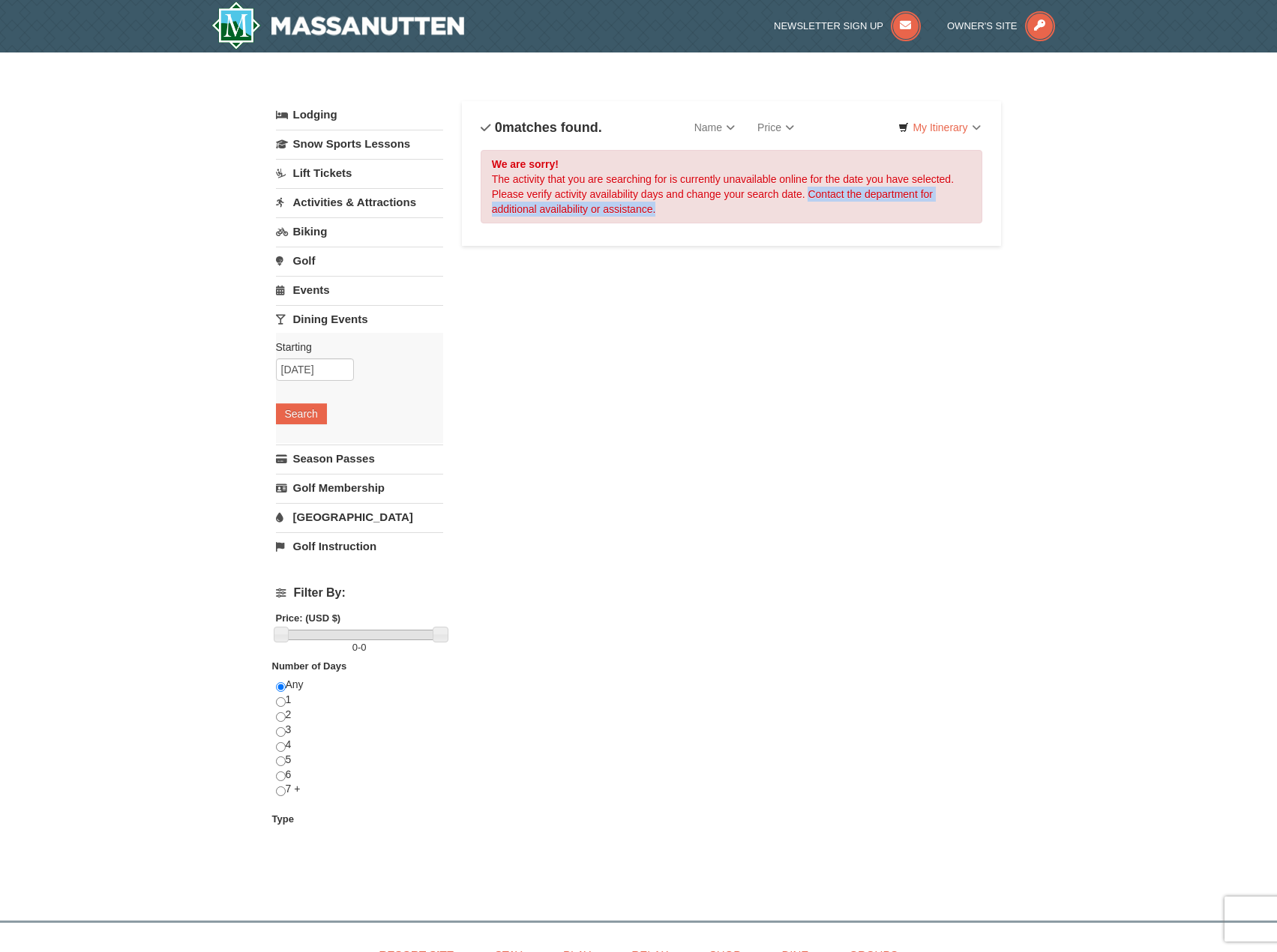
drag, startPoint x: 810, startPoint y: 193, endPoint x: 821, endPoint y: 209, distance: 19.4
click at [821, 209] on div "We are sorry! The activity that you are searching for is currently unavailable …" at bounding box center [731, 186] width 502 height 73
